Goal: Information Seeking & Learning: Learn about a topic

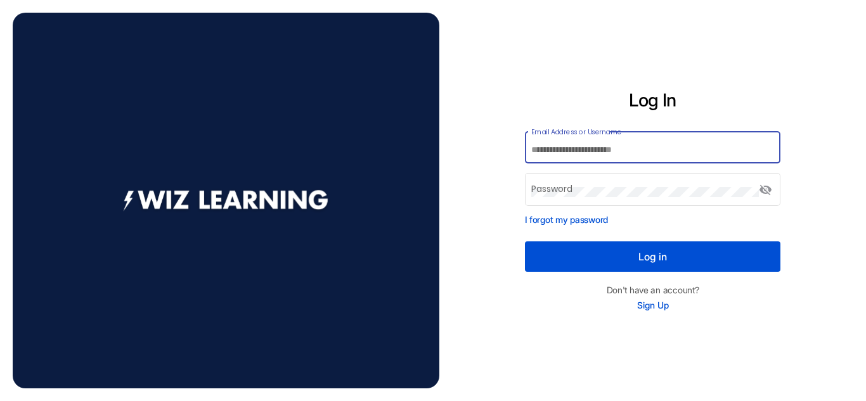
click at [599, 154] on input "Email Address or Username" at bounding box center [653, 150] width 243 height 10
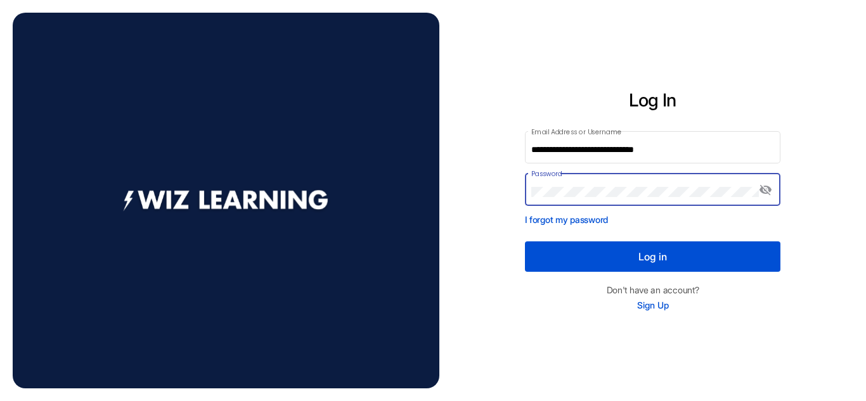
click at [525, 242] on button "Log in" at bounding box center [653, 257] width 256 height 30
click at [760, 193] on mat-icon "visibility_off" at bounding box center [766, 190] width 15 height 15
click at [763, 193] on mat-icon "visibility" at bounding box center [766, 190] width 15 height 15
click at [634, 256] on button "Log in" at bounding box center [653, 257] width 256 height 30
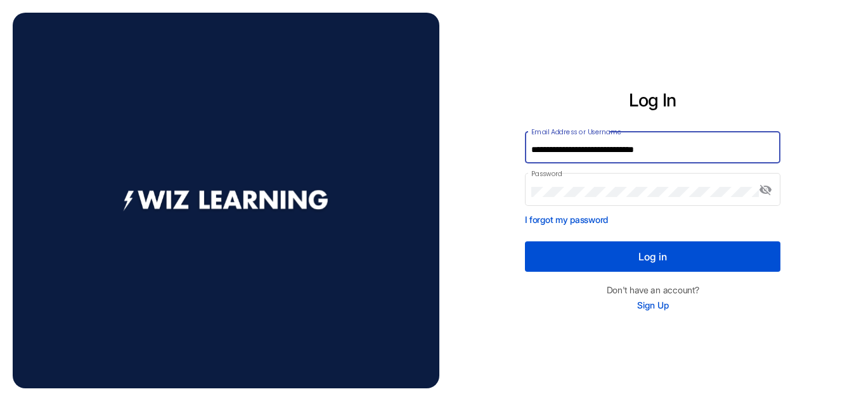
drag, startPoint x: 688, startPoint y: 150, endPoint x: 554, endPoint y: 150, distance: 133.8
click at [554, 150] on input "**********" at bounding box center [653, 150] width 243 height 10
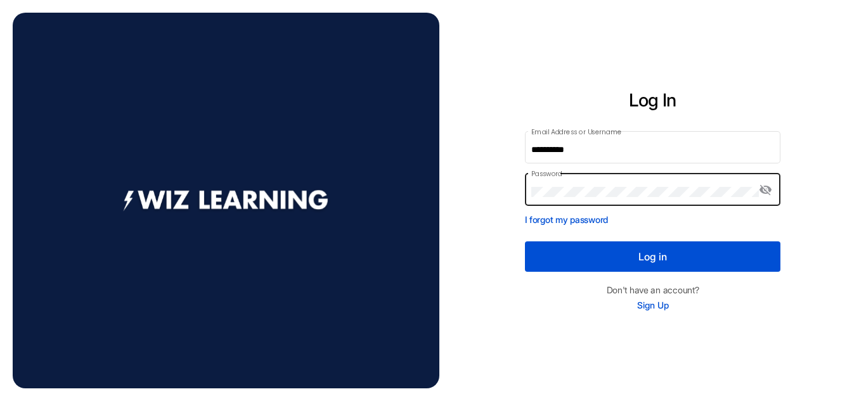
click at [597, 199] on div "Password" at bounding box center [646, 188] width 228 height 35
click at [518, 175] on div "**********" at bounding box center [653, 201] width 427 height 310
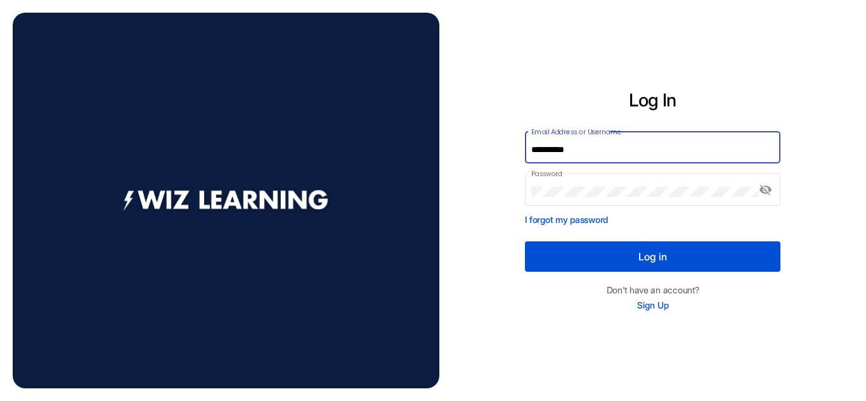
click at [536, 148] on input "**********" at bounding box center [653, 150] width 243 height 10
type input "**********"
click at [620, 259] on button "Log in" at bounding box center [653, 257] width 256 height 30
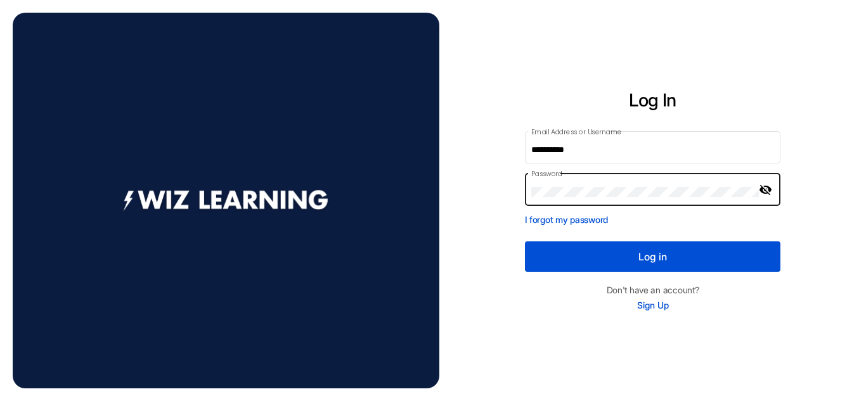
click at [767, 189] on mat-icon "visibility_off" at bounding box center [766, 190] width 15 height 15
click at [762, 193] on mat-icon "visibility" at bounding box center [766, 190] width 15 height 15
click at [649, 258] on button "Log in" at bounding box center [653, 257] width 256 height 30
click at [760, 192] on mat-icon "visibility_off" at bounding box center [766, 190] width 15 height 15
click at [770, 189] on mat-icon "visibility" at bounding box center [766, 190] width 15 height 15
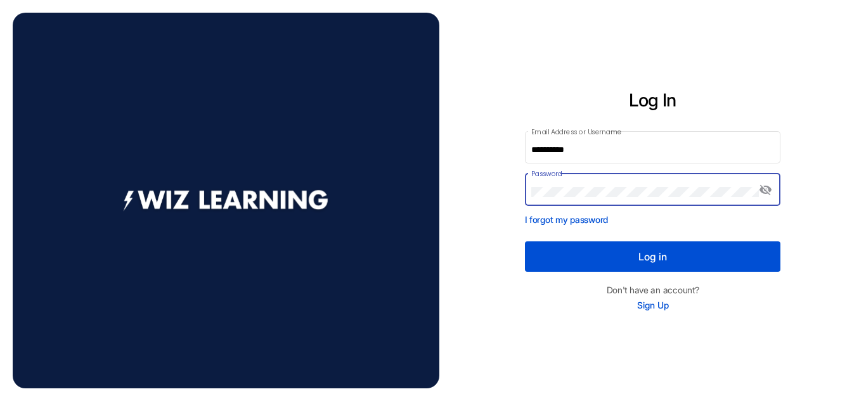
click at [642, 251] on button "Log in" at bounding box center [653, 257] width 256 height 30
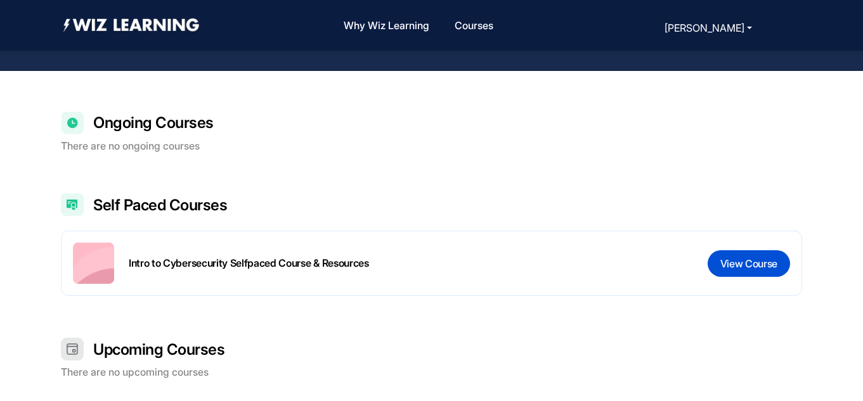
scroll to position [219, 0]
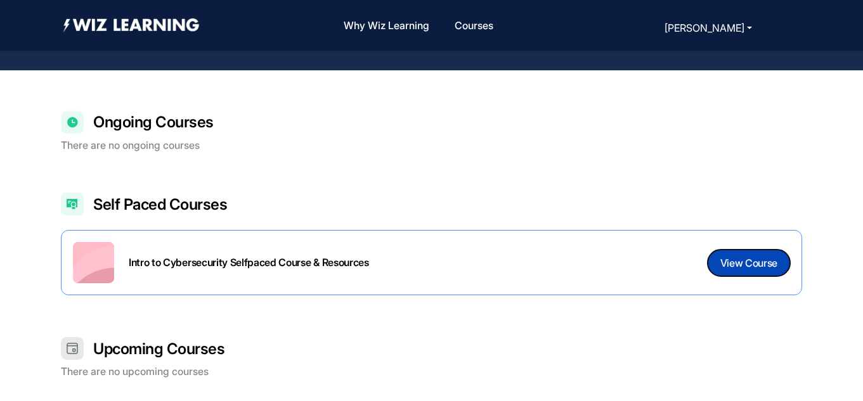
click at [733, 271] on button "View Course" at bounding box center [749, 263] width 82 height 27
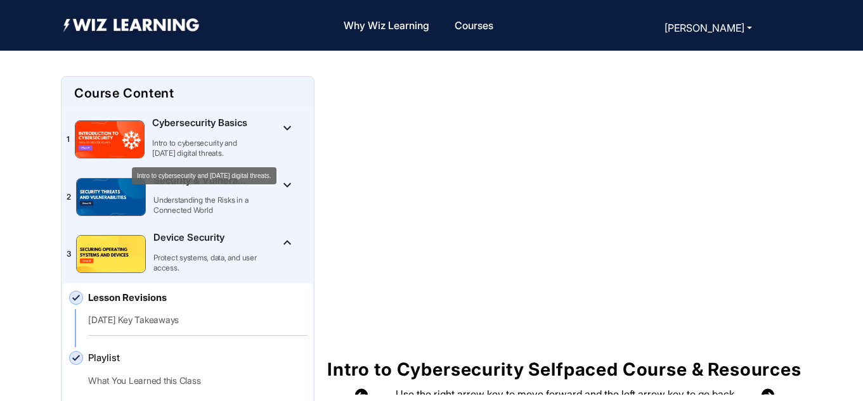
click at [221, 143] on p "Intro to cybersecurity and [DATE] digital threats." at bounding box center [204, 148] width 105 height 20
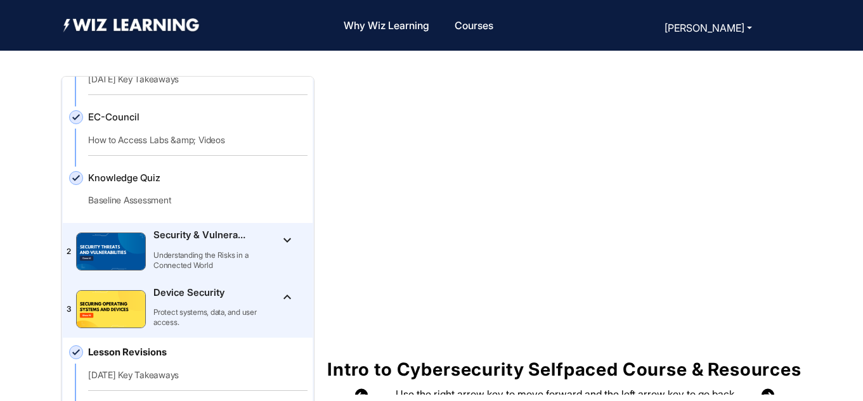
scroll to position [248, 0]
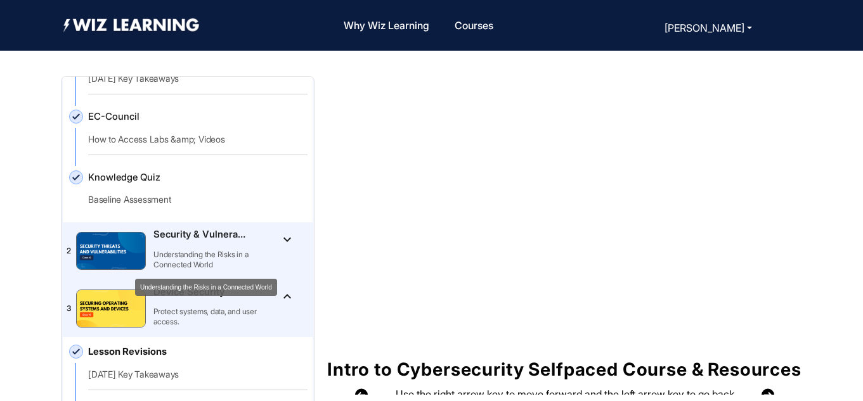
click at [226, 254] on p "Understanding the Risks in a Connected World" at bounding box center [205, 260] width 105 height 20
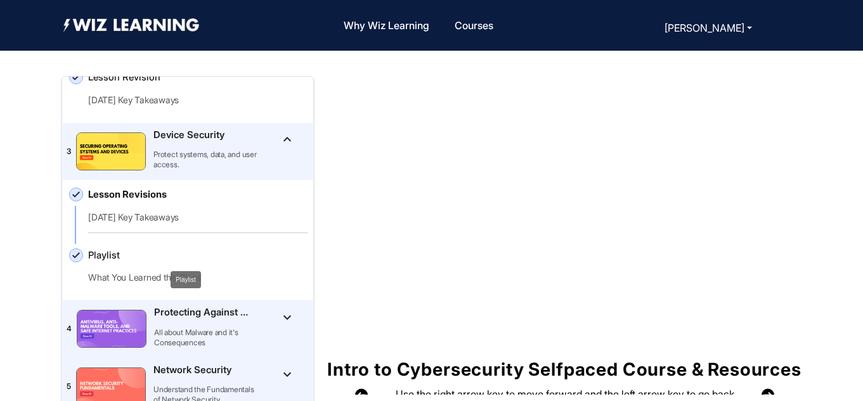
scroll to position [569, 0]
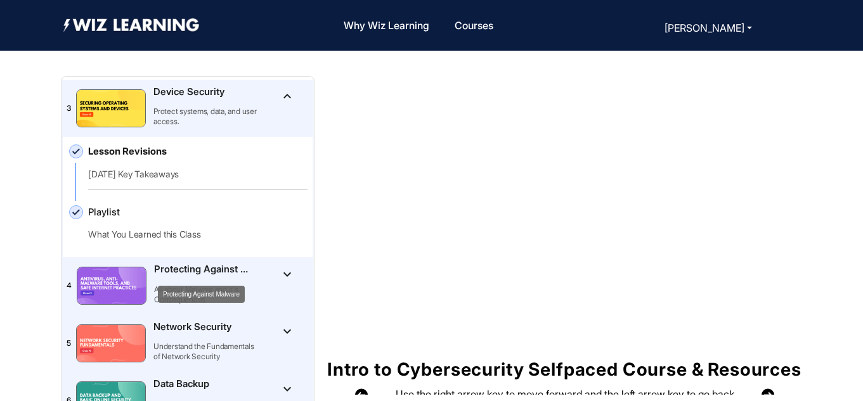
click at [227, 278] on mat-tooltip-component "Protecting Against Malware" at bounding box center [201, 294] width 105 height 35
click at [220, 269] on p "Protecting Against Malware" at bounding box center [201, 270] width 95 height 15
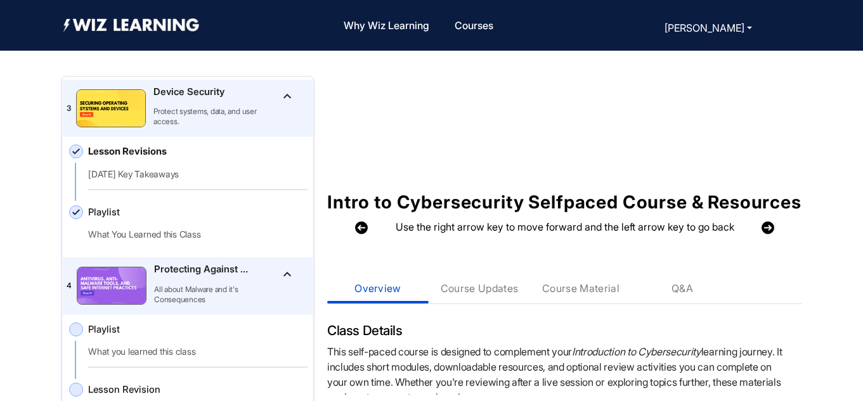
scroll to position [0, 0]
